Goal: Task Accomplishment & Management: Use online tool/utility

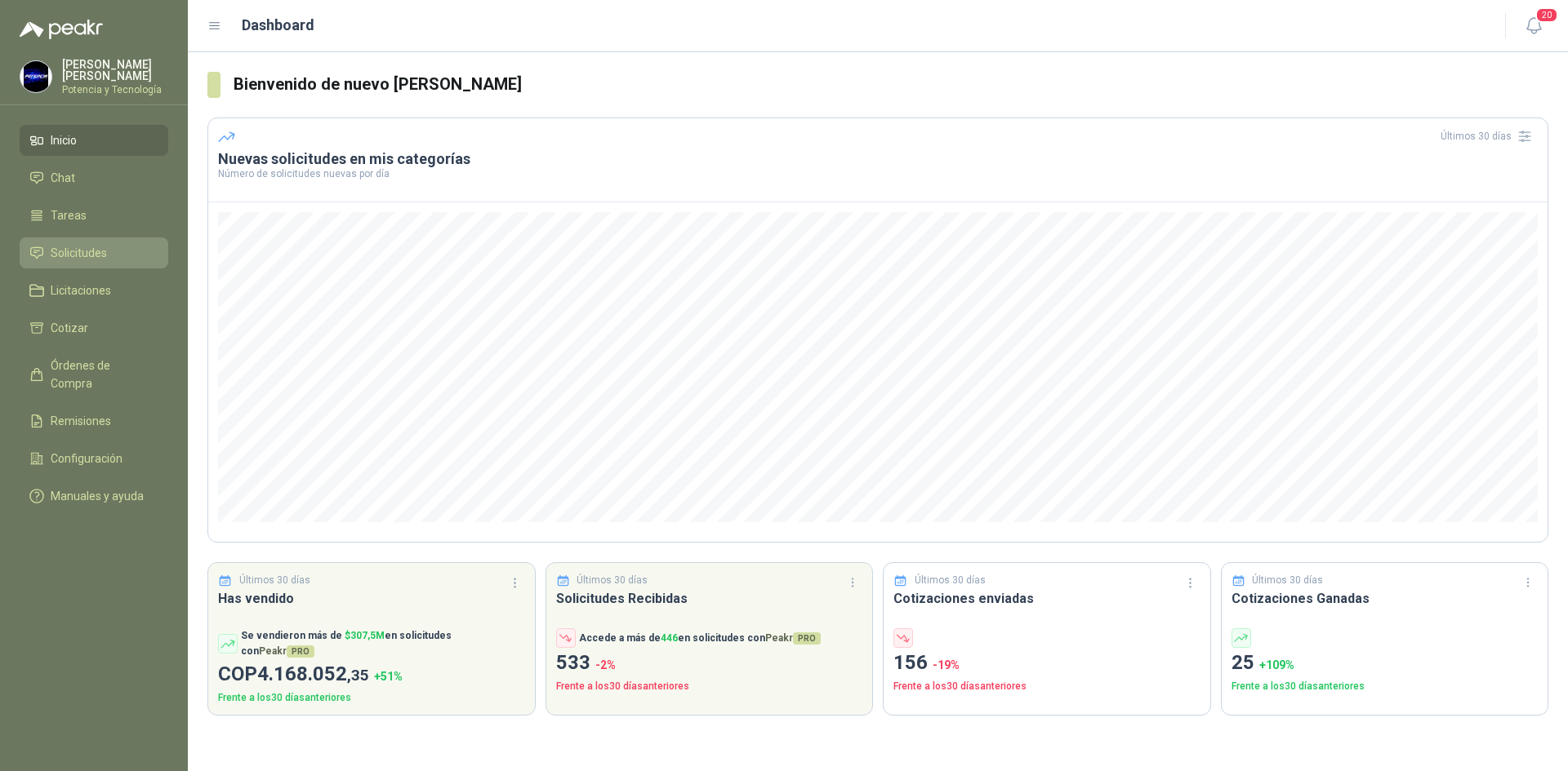
click at [83, 247] on span "Solicitudes" at bounding box center [79, 253] width 57 height 18
click at [55, 254] on span "Solicitudes" at bounding box center [79, 253] width 57 height 18
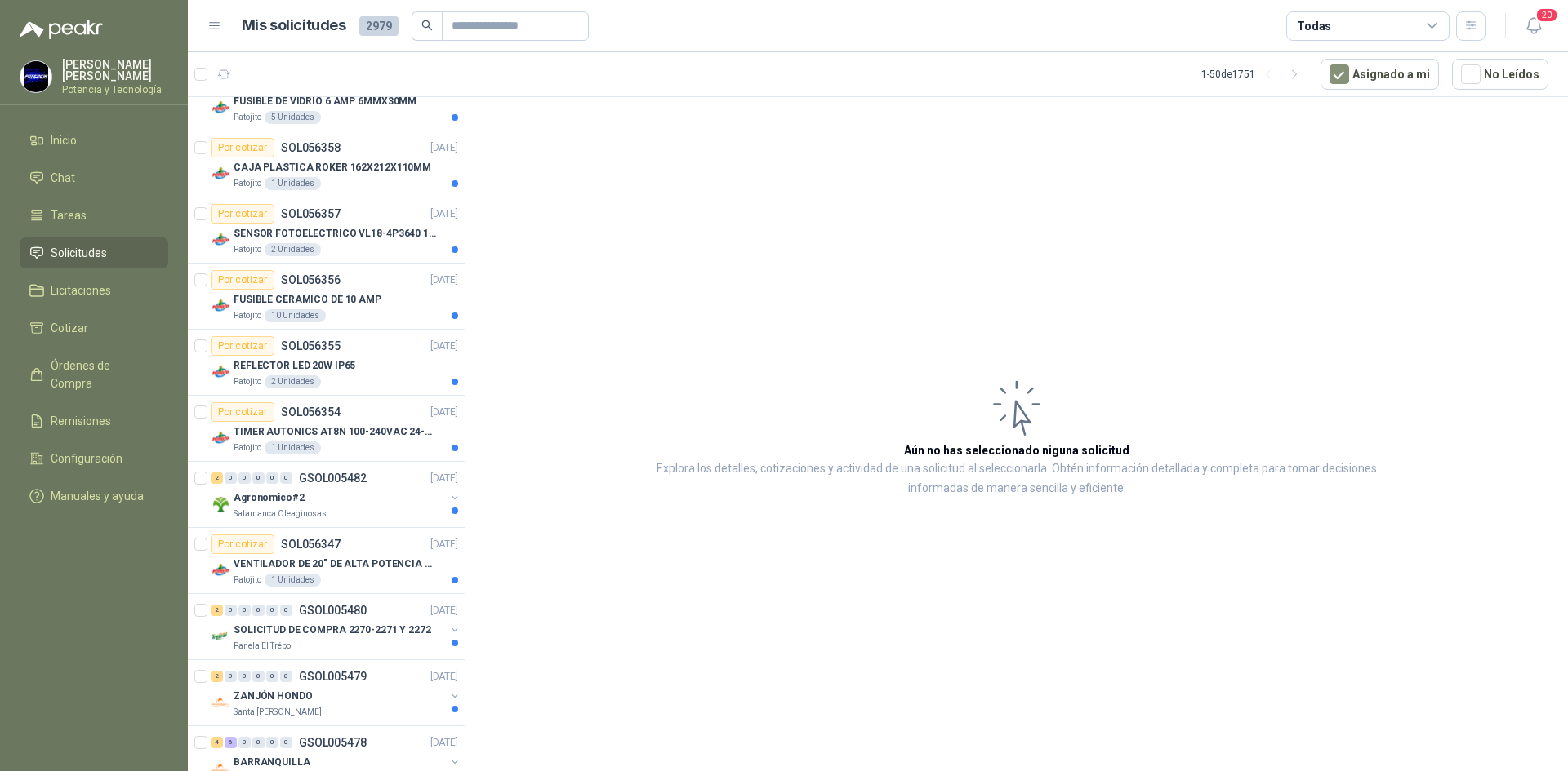
scroll to position [1143, 0]
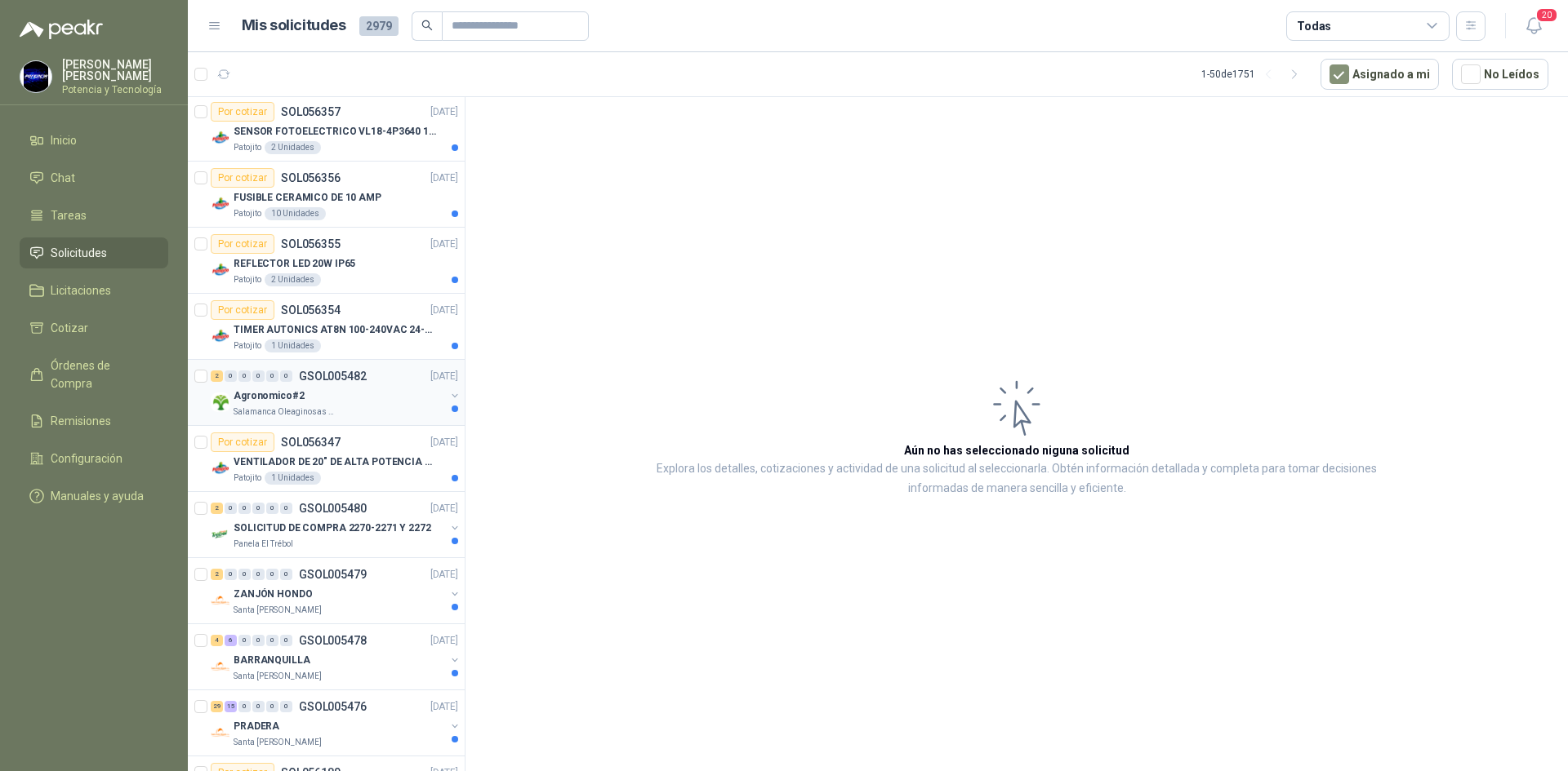
click at [267, 401] on p "Agronomico#2" at bounding box center [268, 396] width 71 height 16
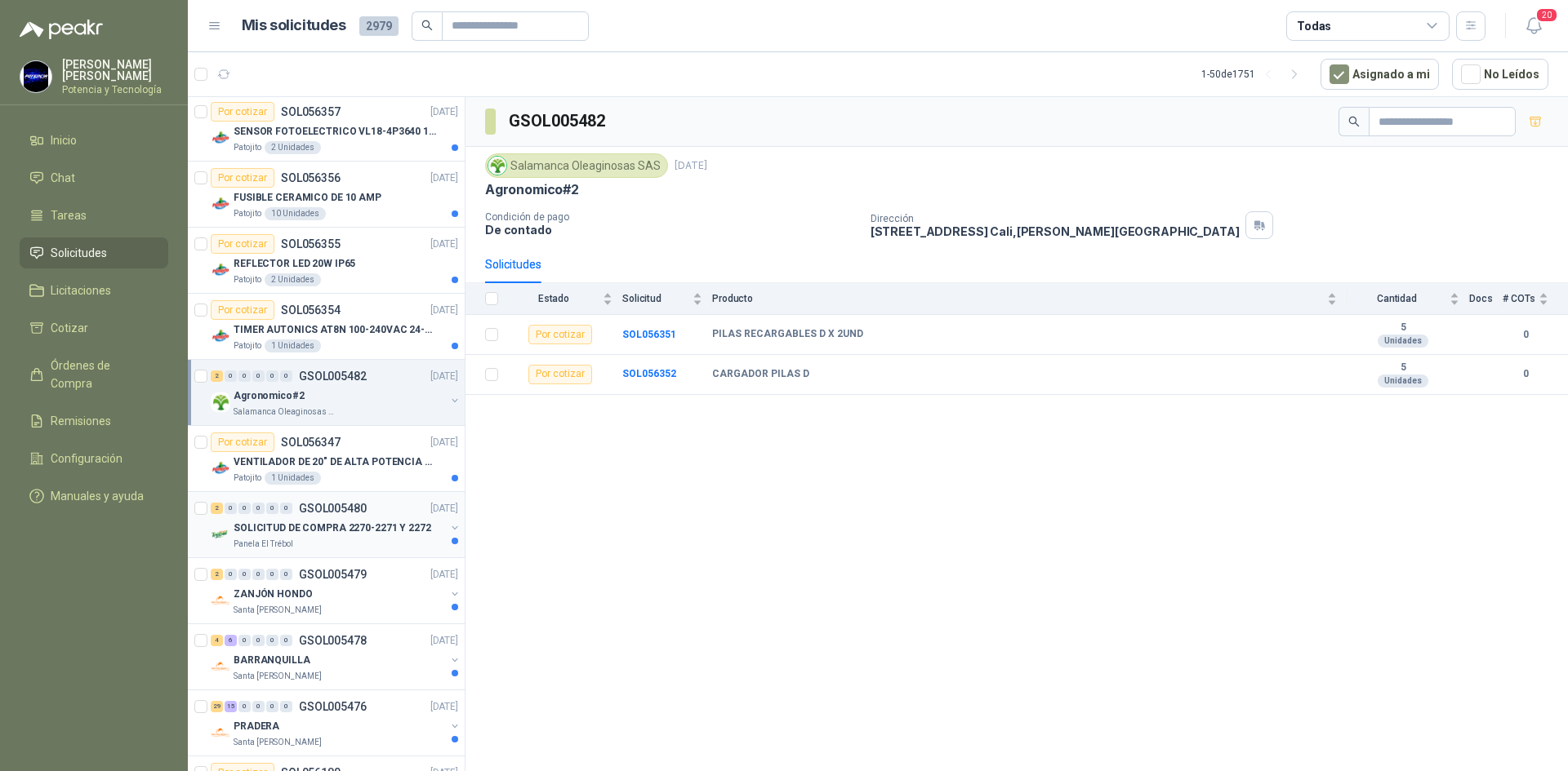
click at [309, 527] on p "SOLICITUD DE COMPRA 2270-2271 Y 2272" at bounding box center [332, 529] width 197 height 16
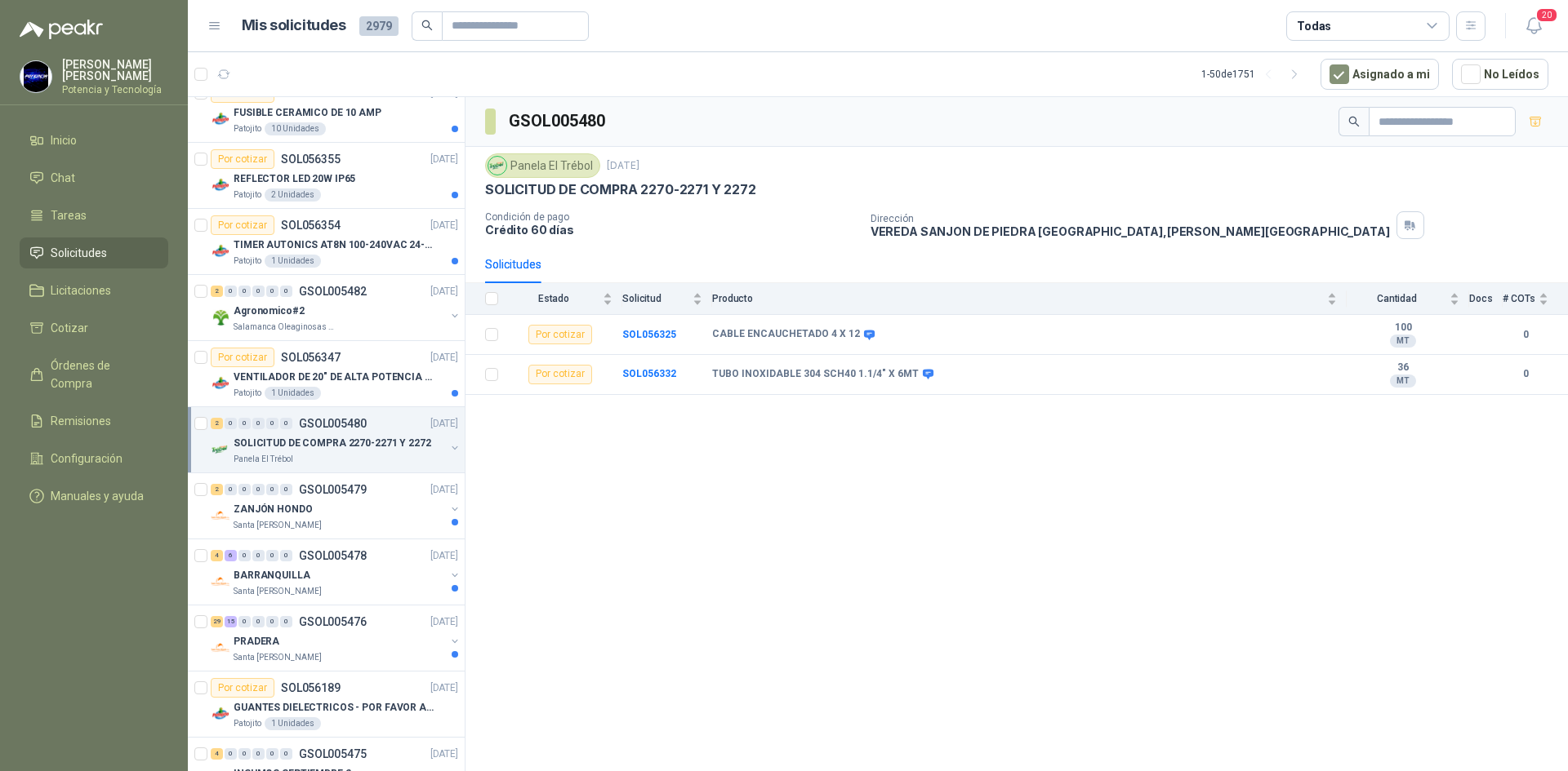
scroll to position [1225, 0]
click at [652, 332] on b "SOL056325" at bounding box center [648, 335] width 54 height 12
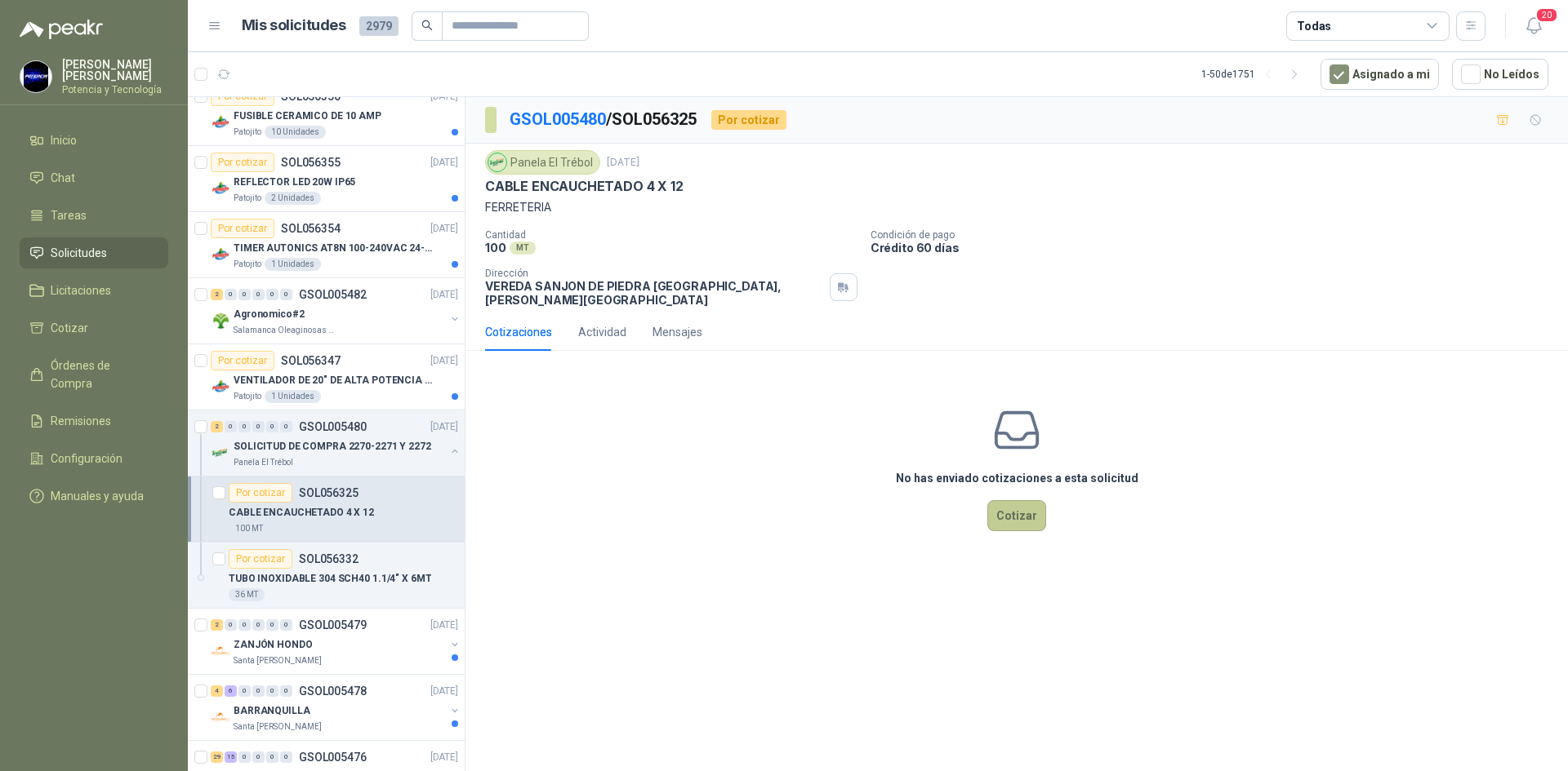
click at [1021, 506] on button "Cotizar" at bounding box center [1016, 516] width 59 height 31
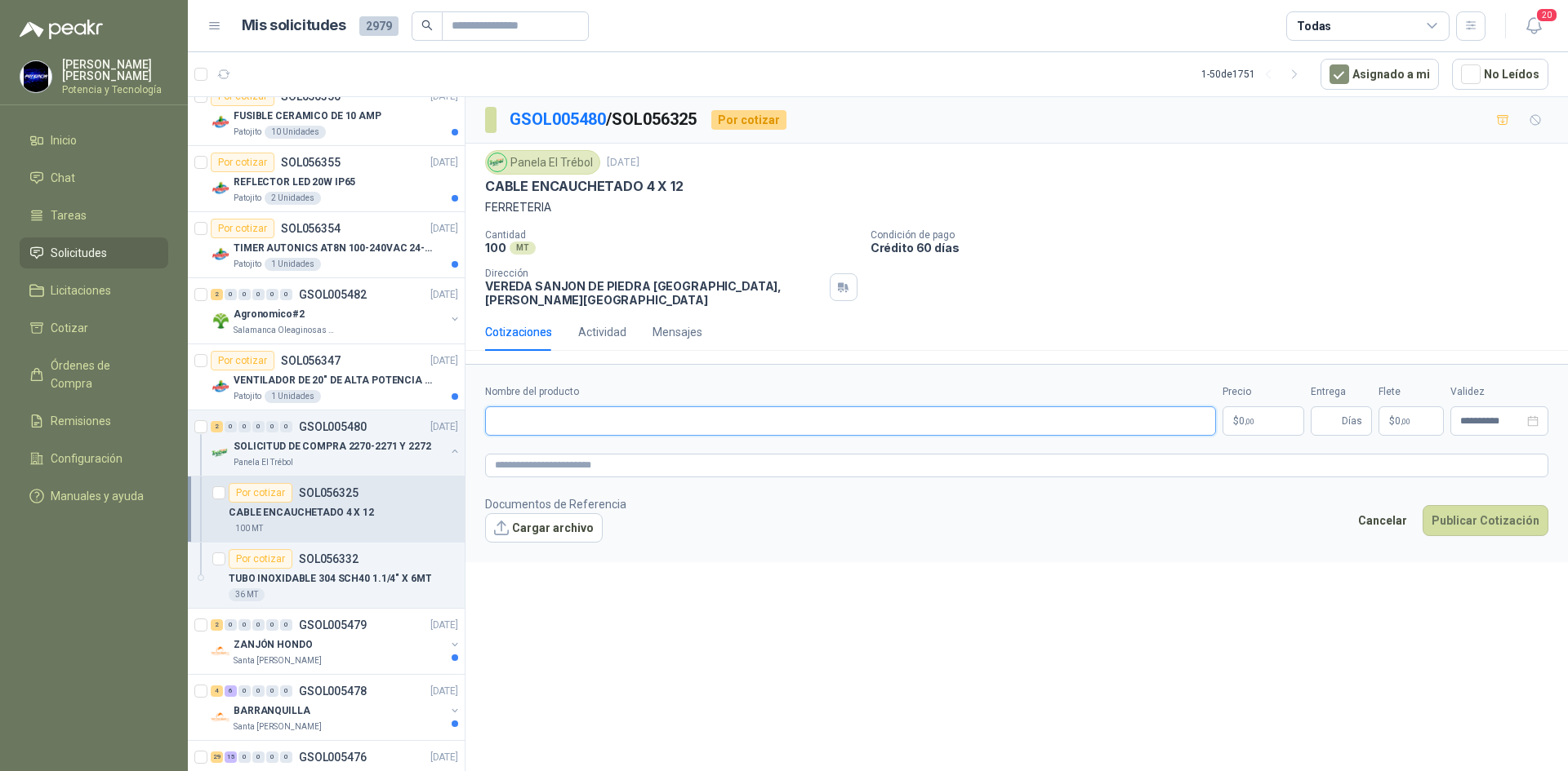
paste input "**********"
type input "**********"
click at [1258, 412] on p "$ 0 ,00" at bounding box center [1263, 422] width 82 height 29
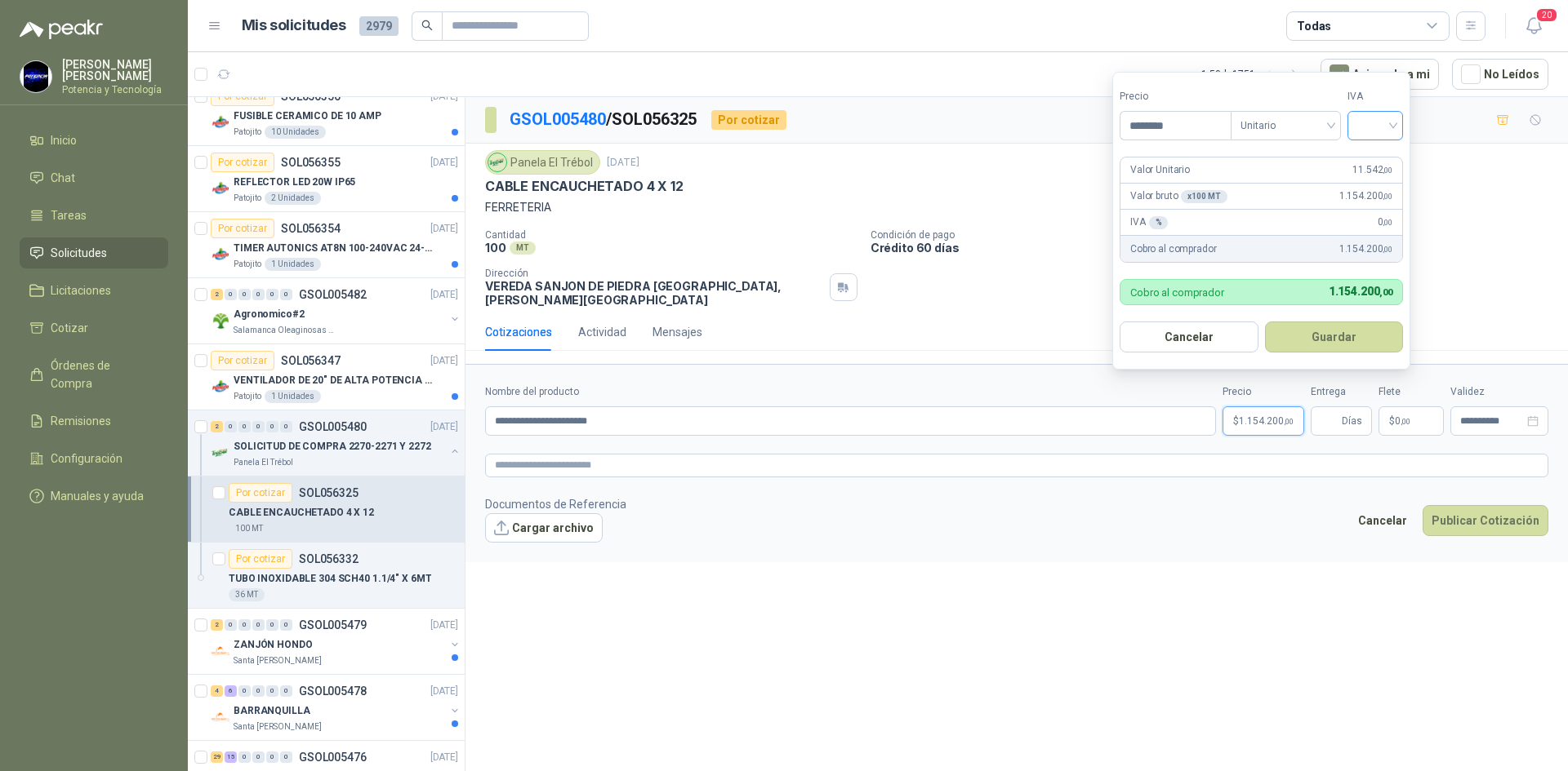
type input "********"
click at [1375, 128] on input "search" at bounding box center [1375, 124] width 36 height 24
click at [1391, 162] on div "19%" at bounding box center [1379, 159] width 30 height 18
click at [1333, 407] on input "Entrega" at bounding box center [1330, 421] width 18 height 27
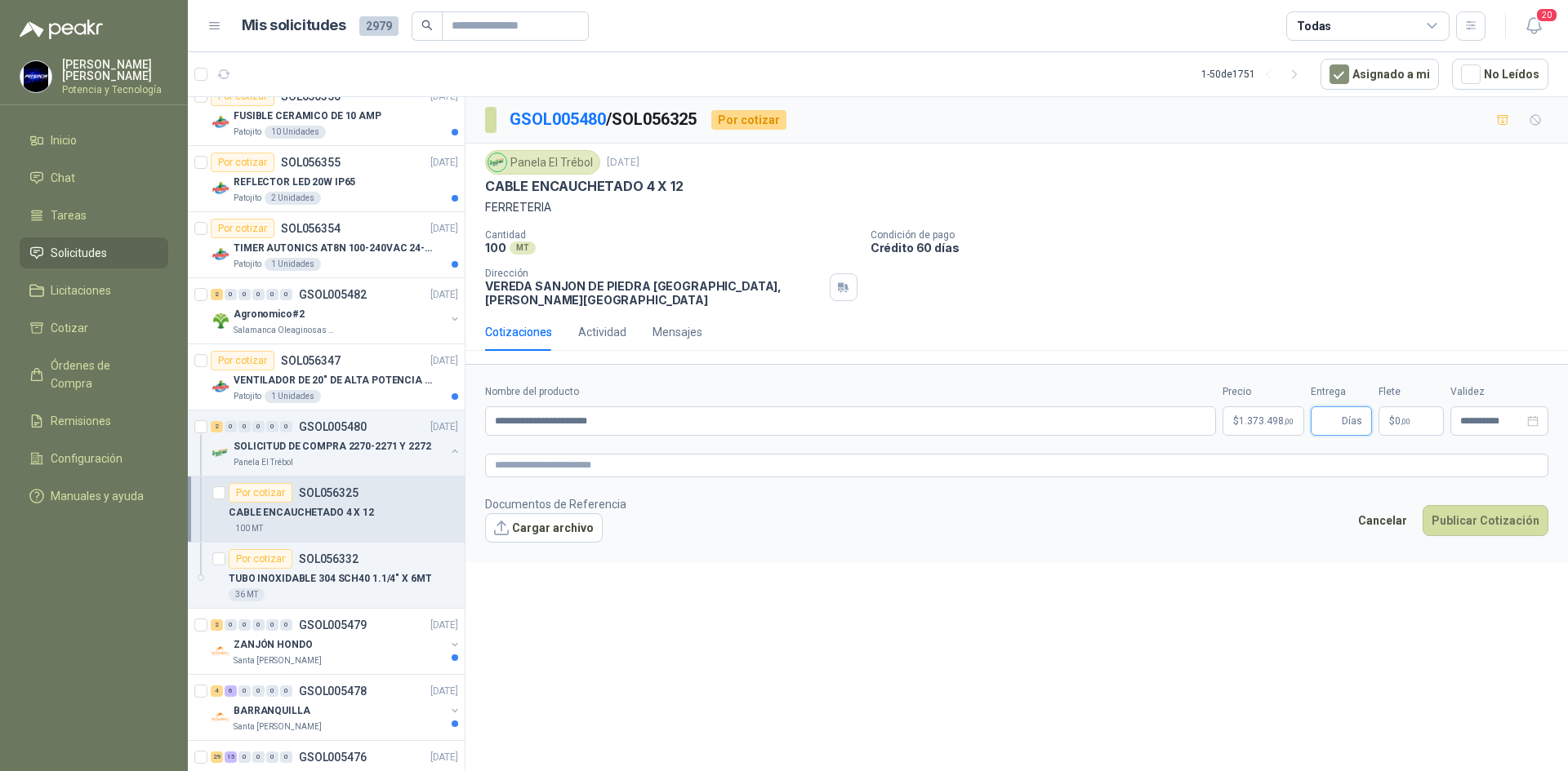
type input "*"
drag, startPoint x: 1400, startPoint y: 412, endPoint x: 1376, endPoint y: 370, distance: 48.4
click at [1401, 417] on span ",00" at bounding box center [1406, 421] width 10 height 9
click at [1306, 245] on span "Flex" at bounding box center [1319, 241] width 60 height 24
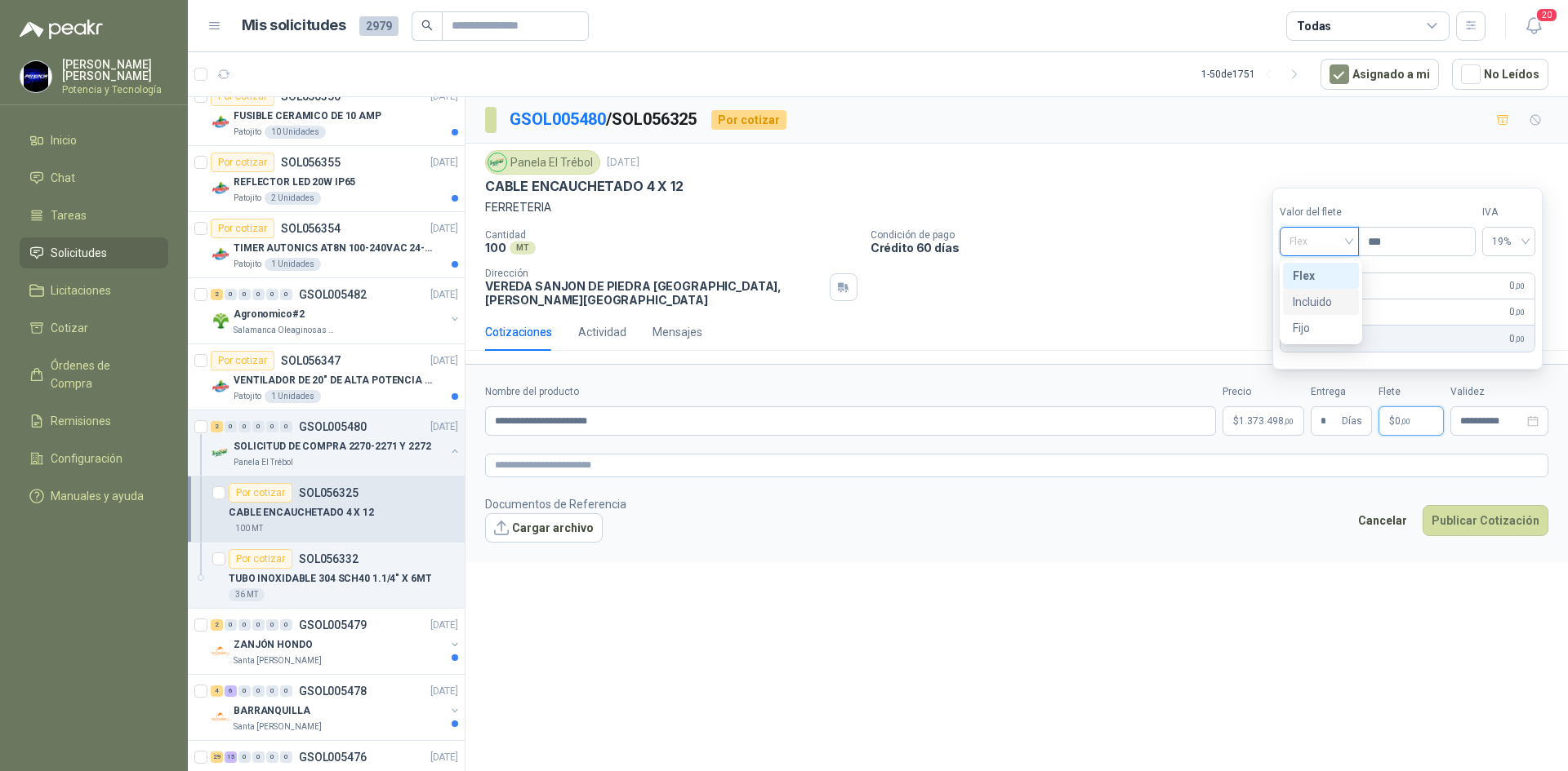
drag, startPoint x: 1340, startPoint y: 295, endPoint x: 1430, endPoint y: 378, distance: 122.4
click at [1341, 296] on div "Incluido" at bounding box center [1321, 302] width 57 height 18
click at [1470, 417] on input "**********" at bounding box center [1492, 422] width 63 height 11
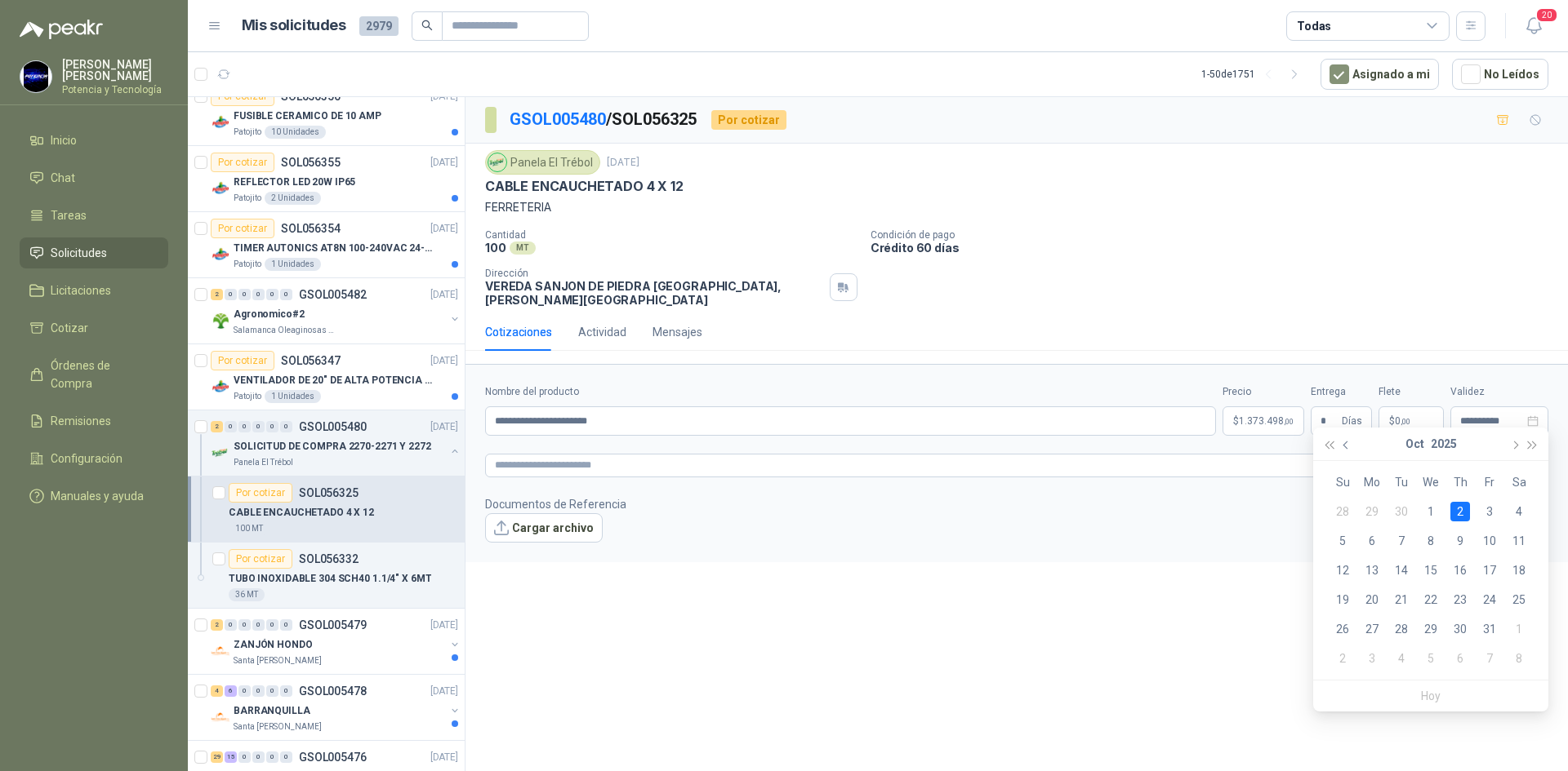
click at [1346, 448] on span "button" at bounding box center [1347, 446] width 8 height 8
click at [1406, 627] on div "30" at bounding box center [1401, 629] width 20 height 20
type input "**********"
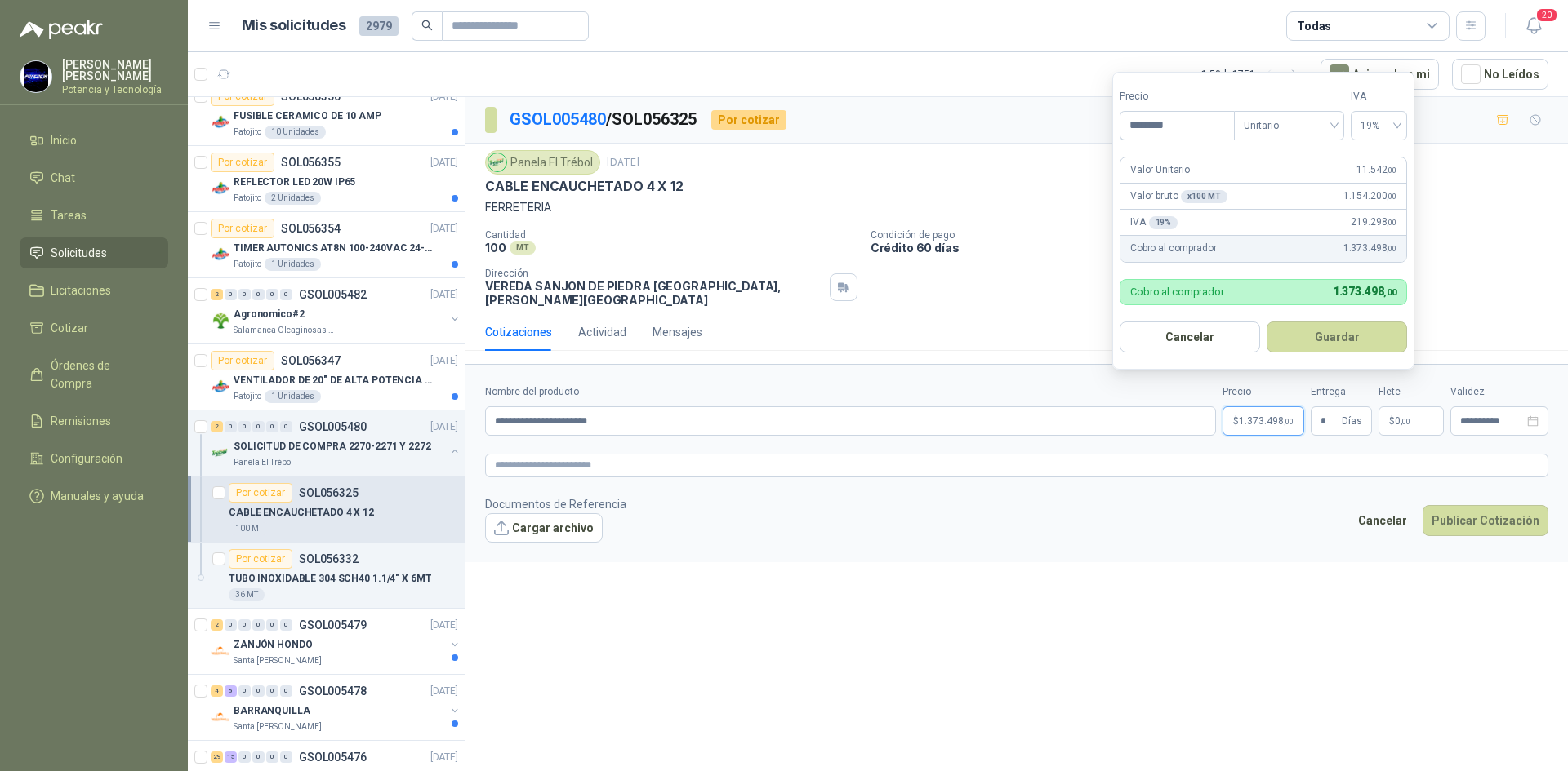
click at [1233, 407] on p "$ 1.373.498 ,00" at bounding box center [1263, 422] width 82 height 29
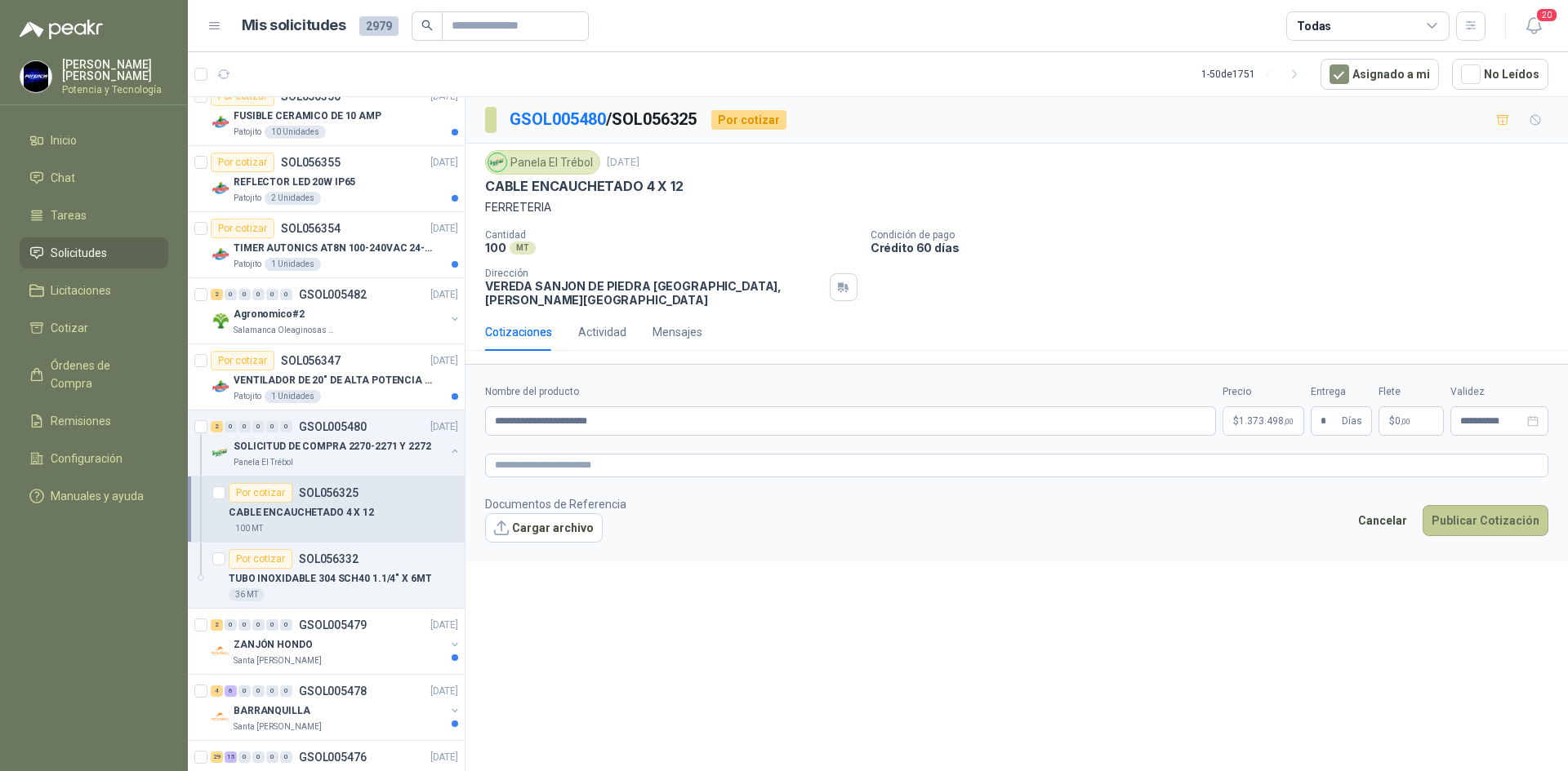
click at [1460, 506] on button "Publicar Cotización" at bounding box center [1485, 521] width 126 height 31
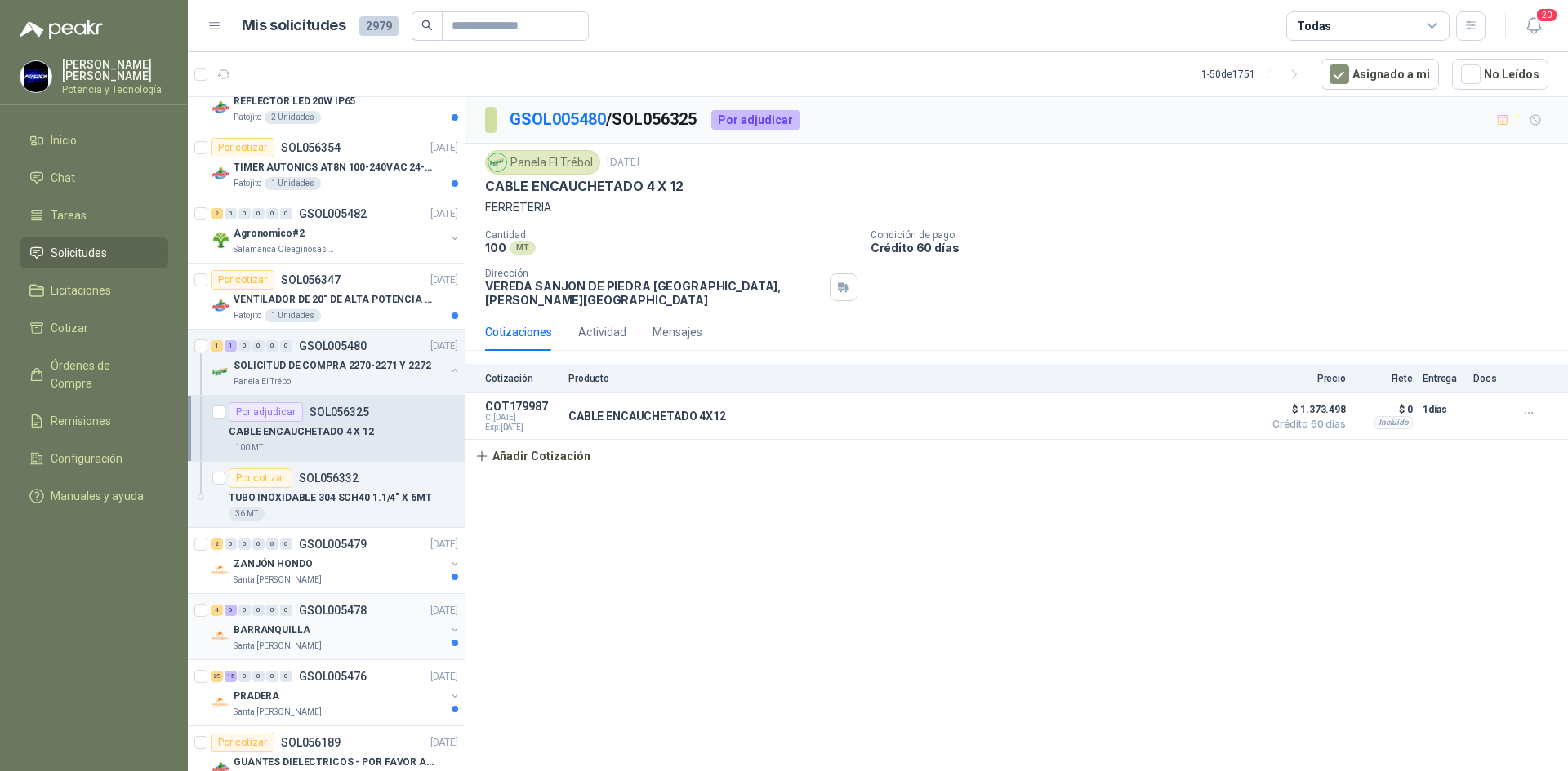
scroll to position [1306, 0]
click at [308, 511] on div "36 MT" at bounding box center [343, 512] width 229 height 13
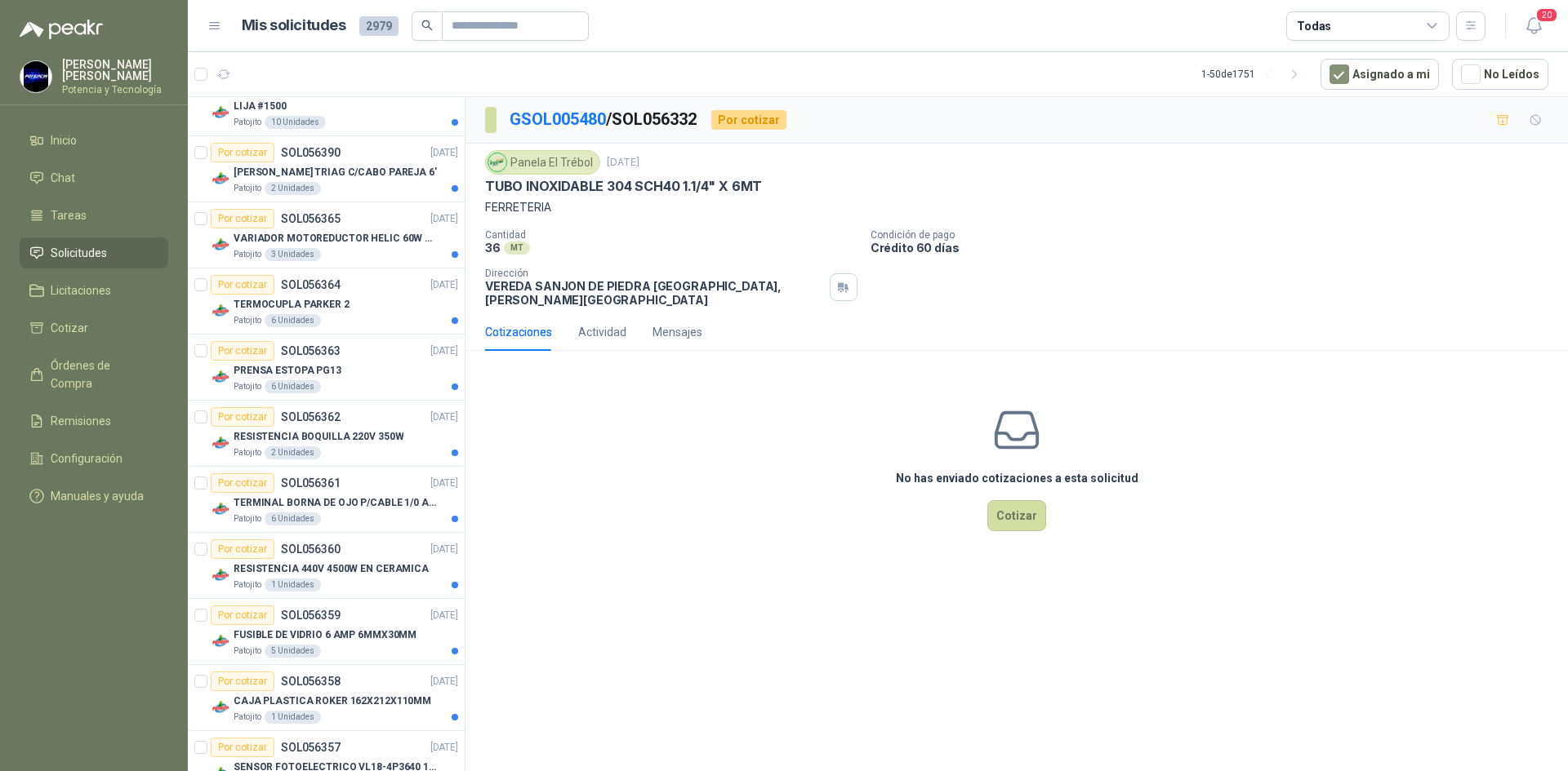
scroll to position [490, 0]
